Goal: Navigation & Orientation: Find specific page/section

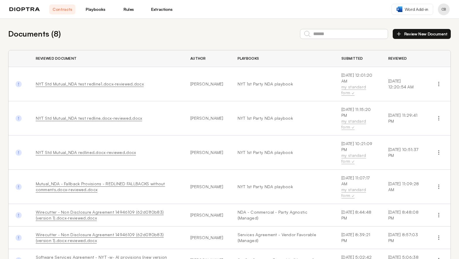
click at [96, 9] on link "Playbooks" at bounding box center [95, 9] width 26 height 10
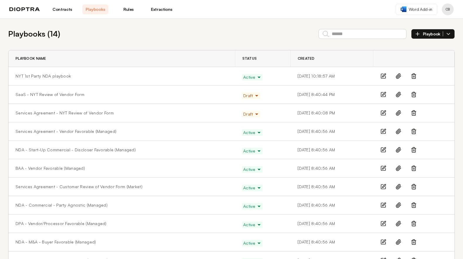
click at [133, 9] on link "Rules" at bounding box center [129, 9] width 26 height 10
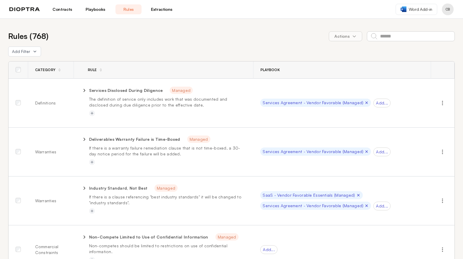
click at [158, 10] on link "Extractions" at bounding box center [162, 9] width 26 height 10
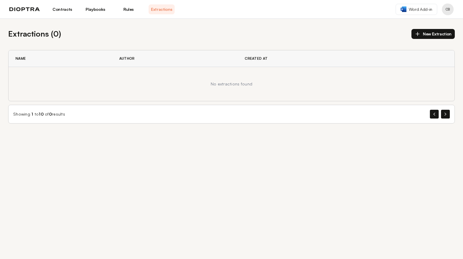
click at [448, 8] on button "Profile menu" at bounding box center [448, 10] width 12 height 12
click at [421, 27] on button "Profile" at bounding box center [426, 24] width 56 height 11
